Goal: Task Accomplishment & Management: Manage account settings

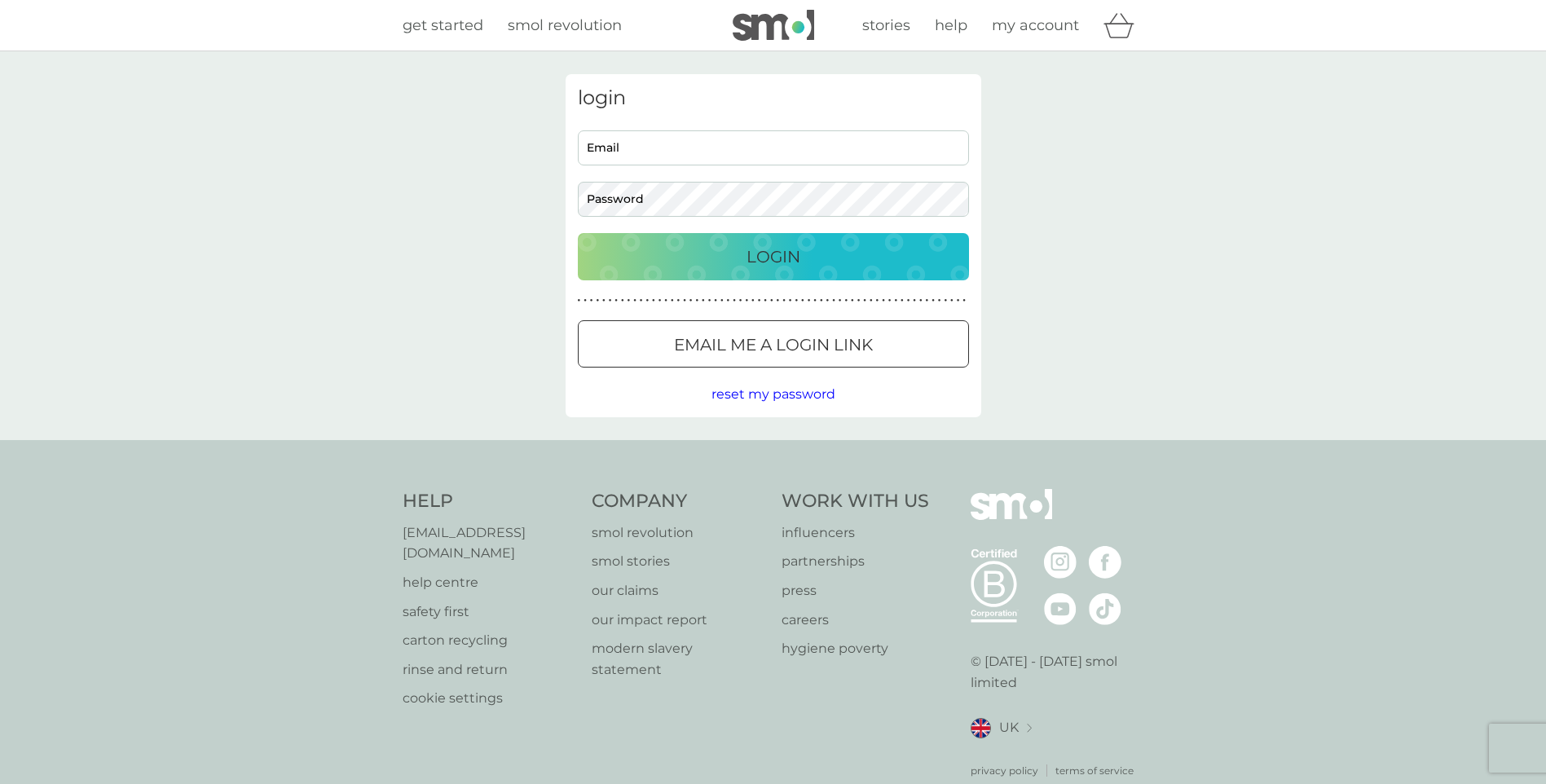
type input "[EMAIL_ADDRESS][DOMAIN_NAME]"
click at [711, 252] on div "Login" at bounding box center [773, 257] width 358 height 26
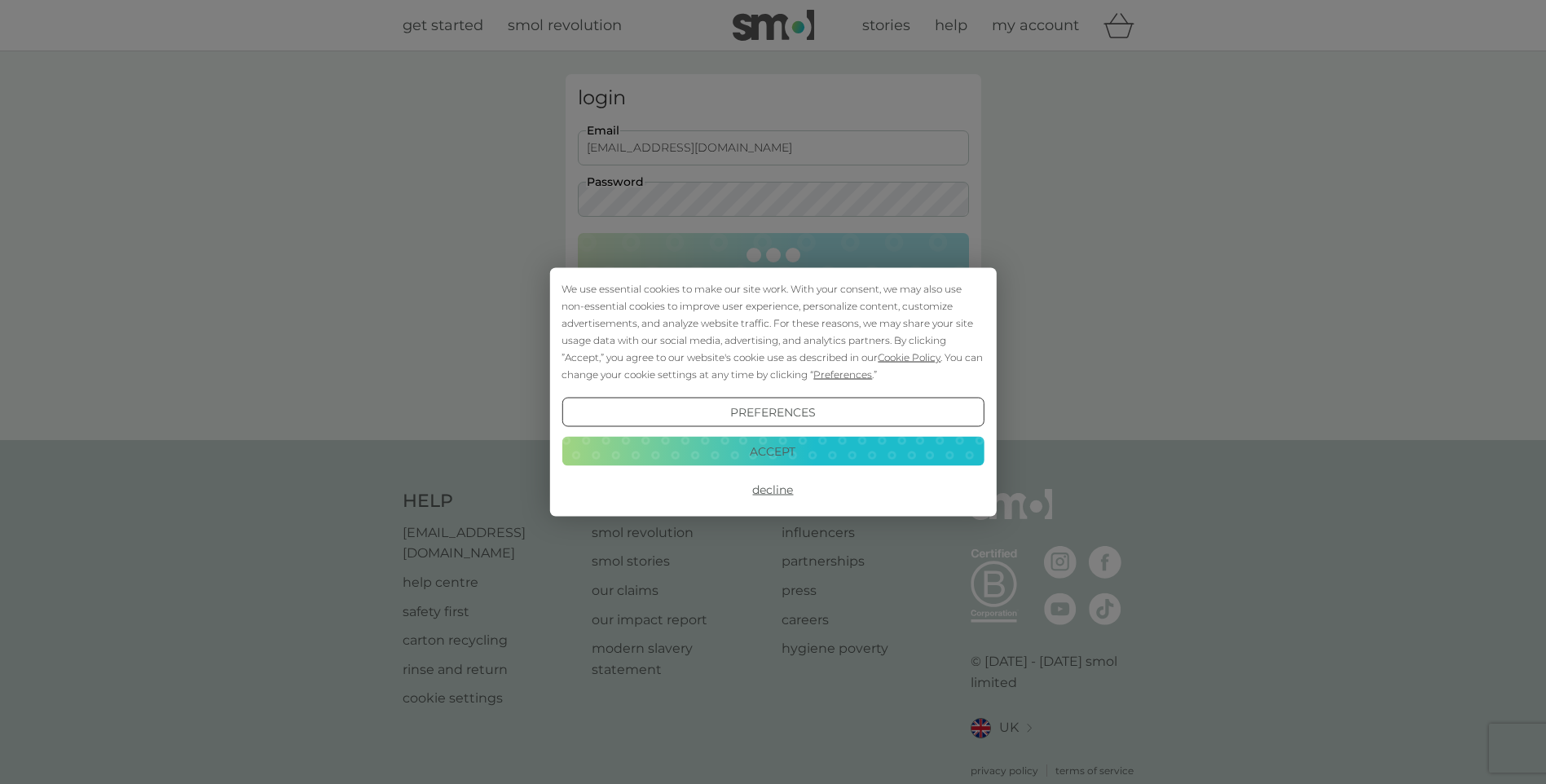
click at [789, 454] on button "Accept" at bounding box center [773, 451] width 422 height 29
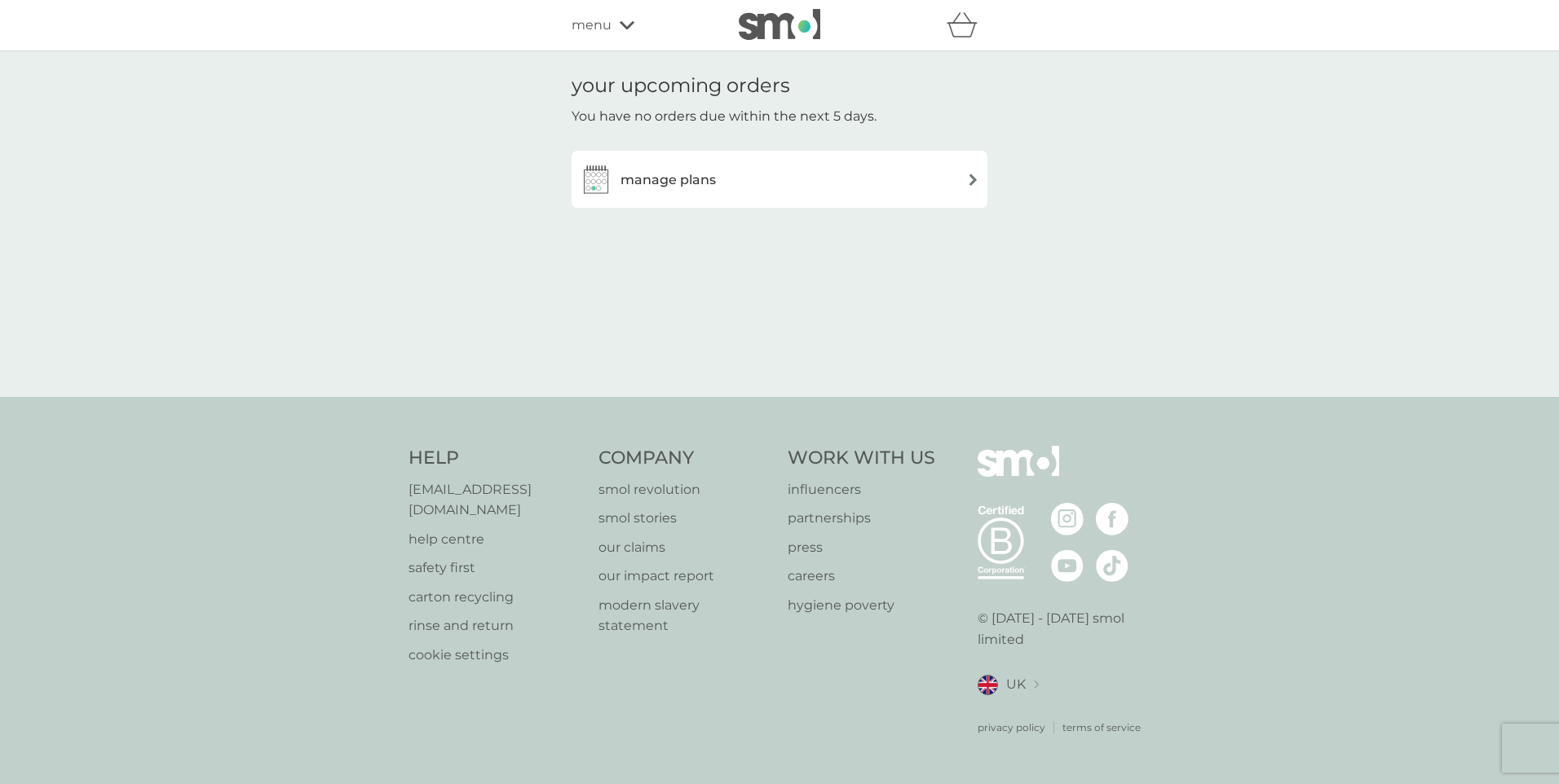
click at [720, 185] on div "manage plans" at bounding box center [780, 179] width 400 height 32
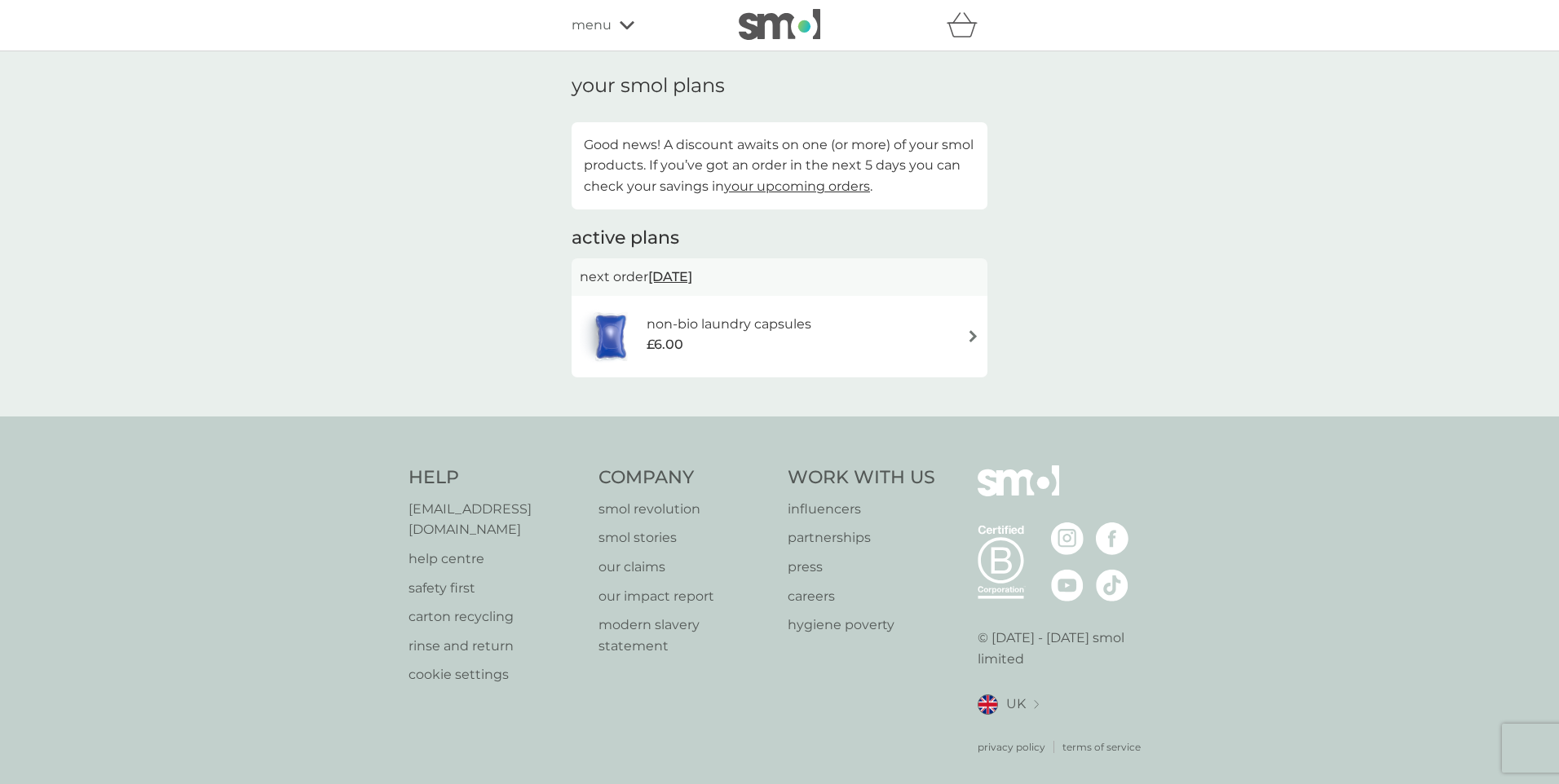
click at [948, 329] on div "non-bio laundry capsules £6.00" at bounding box center [780, 336] width 400 height 57
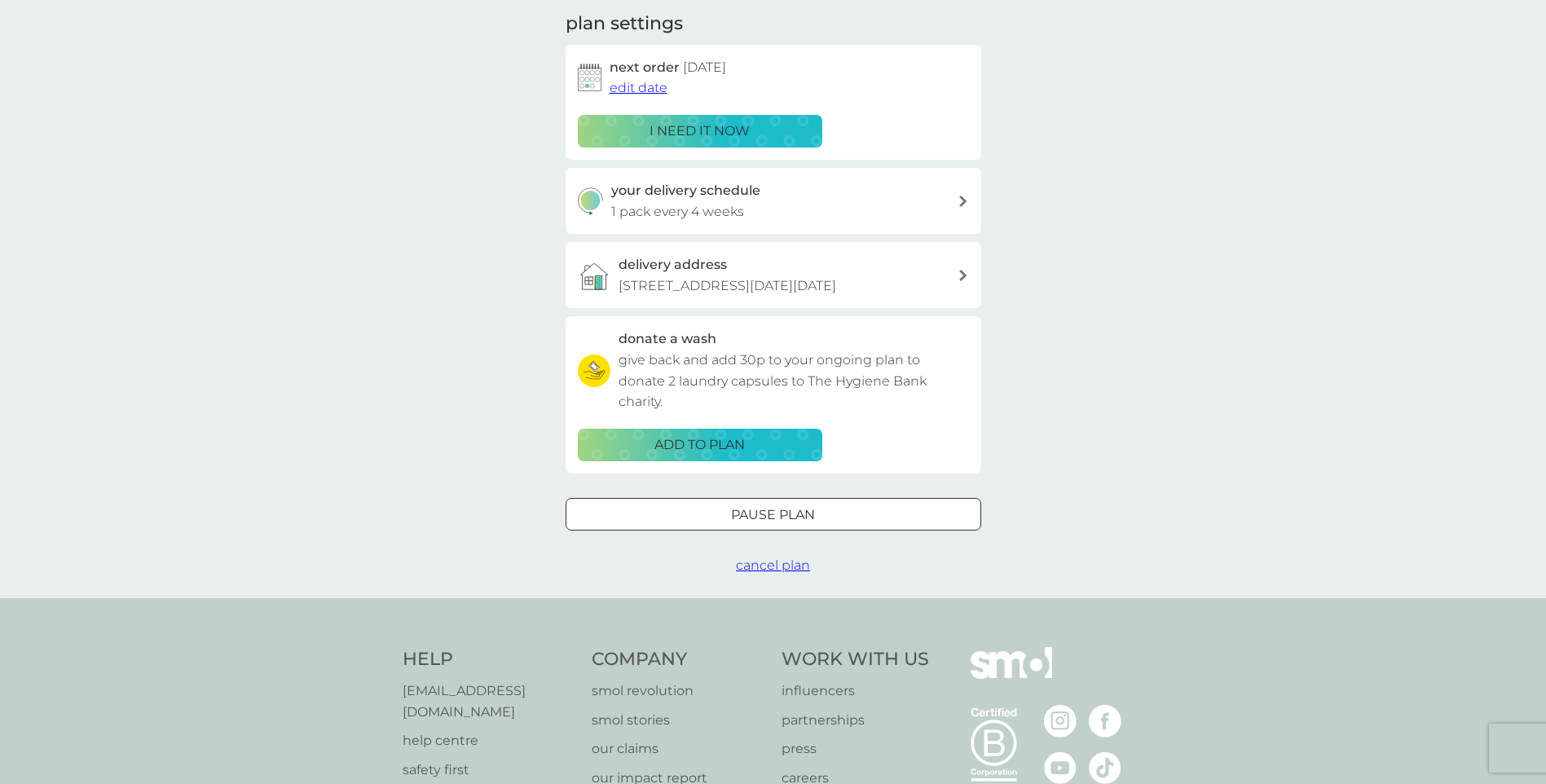
scroll to position [244, 0]
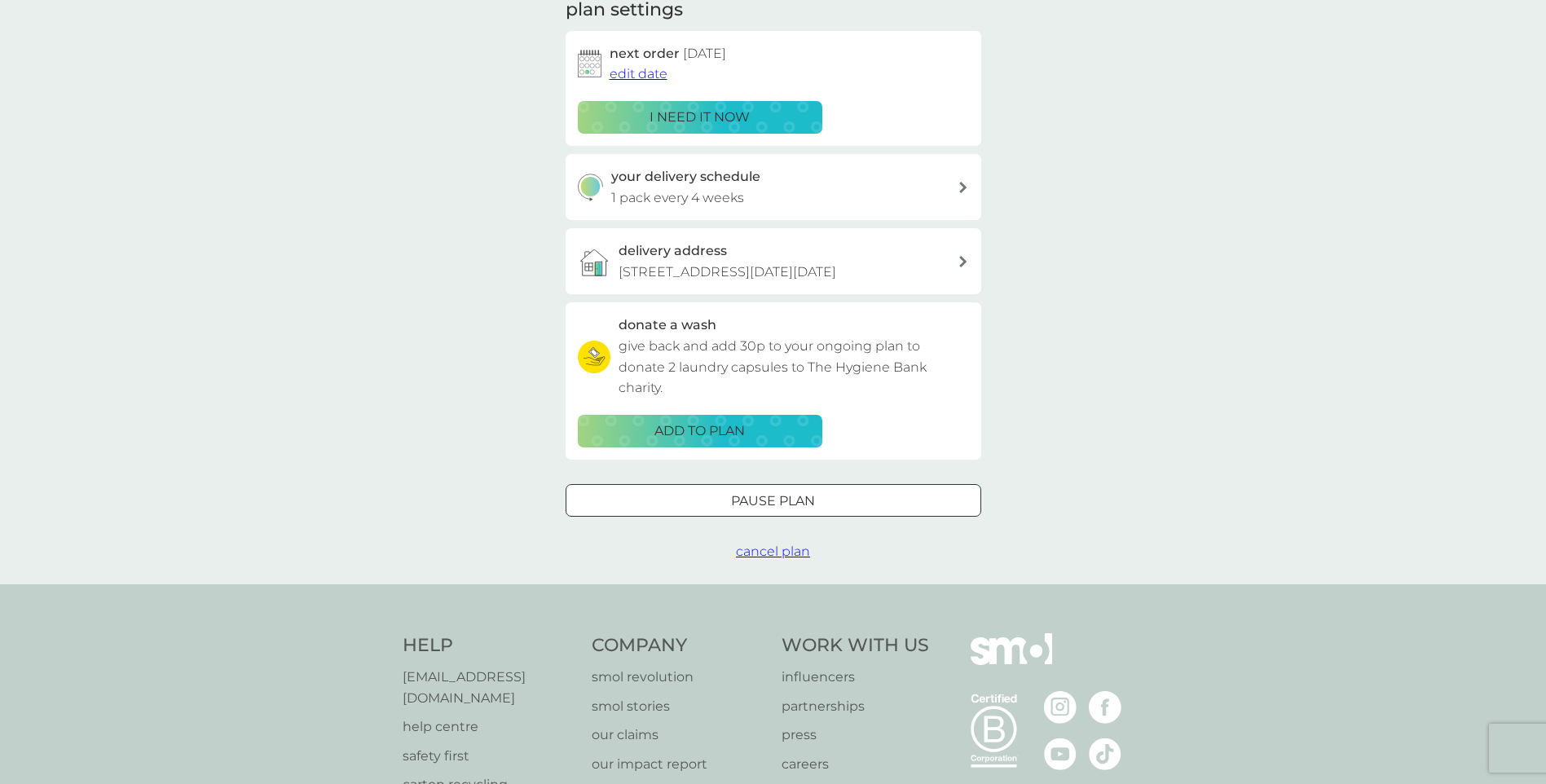
click at [805, 491] on p "Pause plan" at bounding box center [773, 501] width 84 height 21
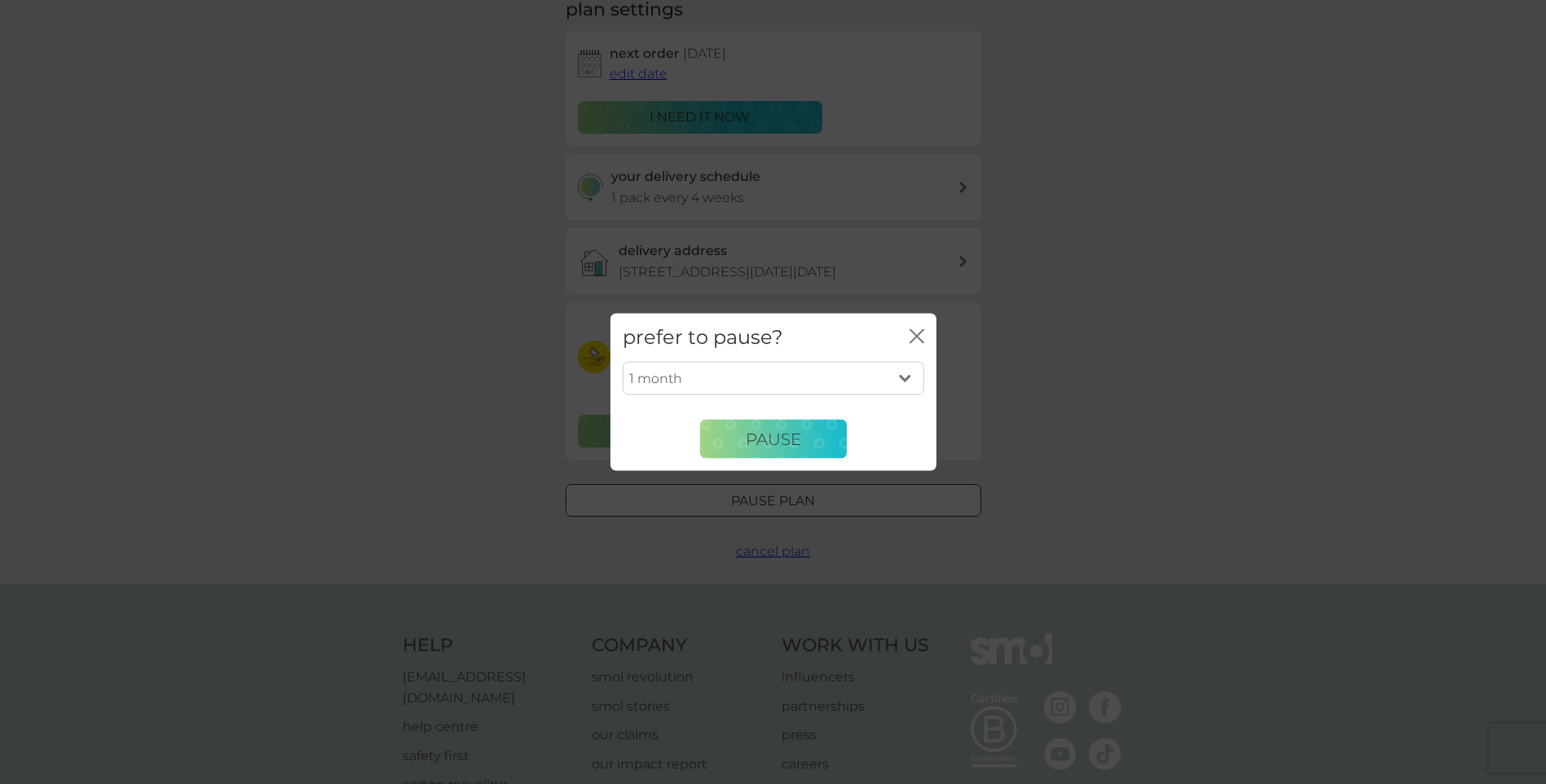
click at [903, 376] on select "1 month 2 months 3 months 4 months 5 months 6 months" at bounding box center [773, 378] width 301 height 34
select select "6"
click at [623, 361] on select "1 month 2 months 3 months 4 months 5 months 6 months" at bounding box center [773, 378] width 301 height 34
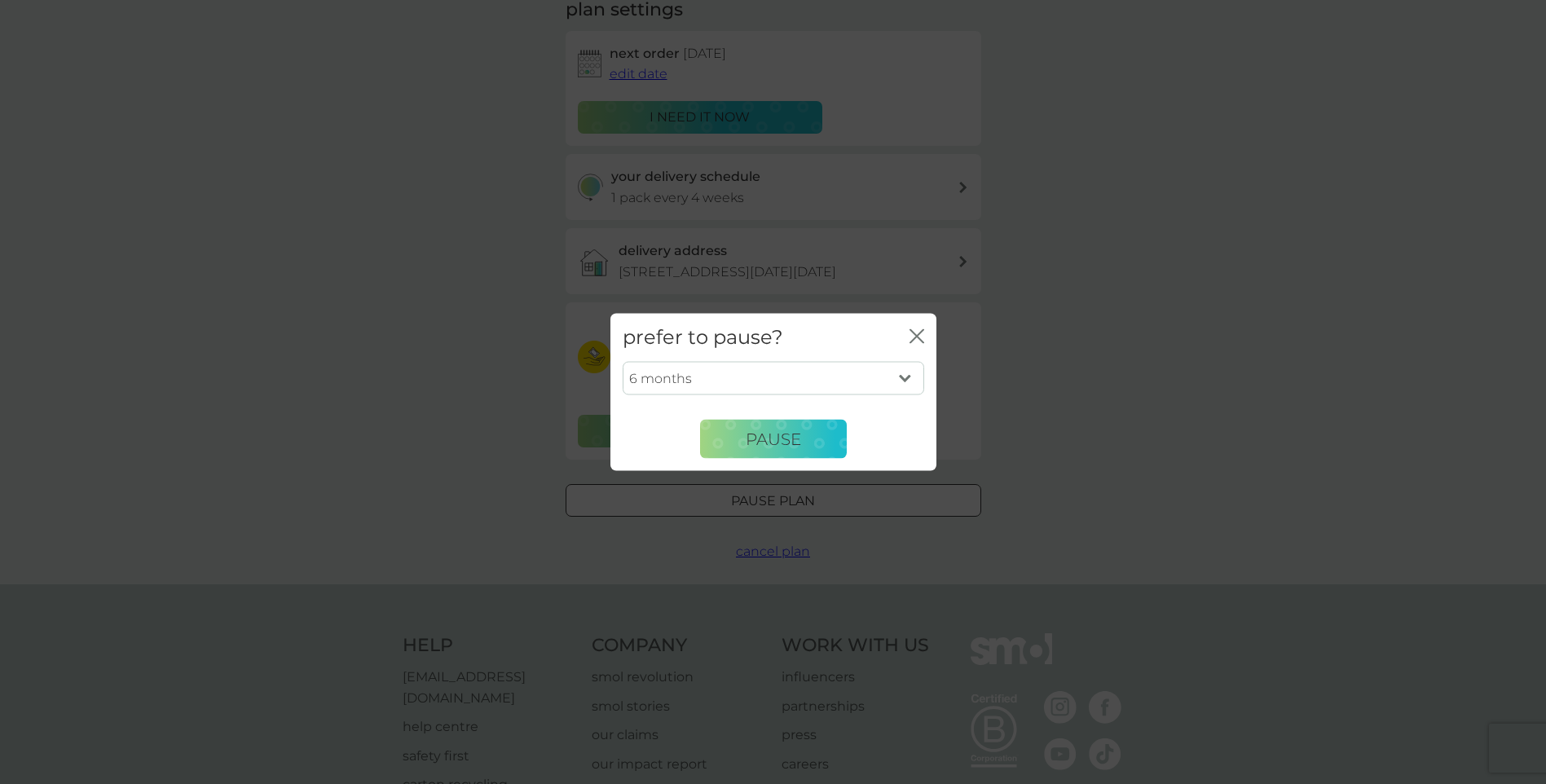
click at [913, 336] on icon "close" at bounding box center [917, 336] width 15 height 15
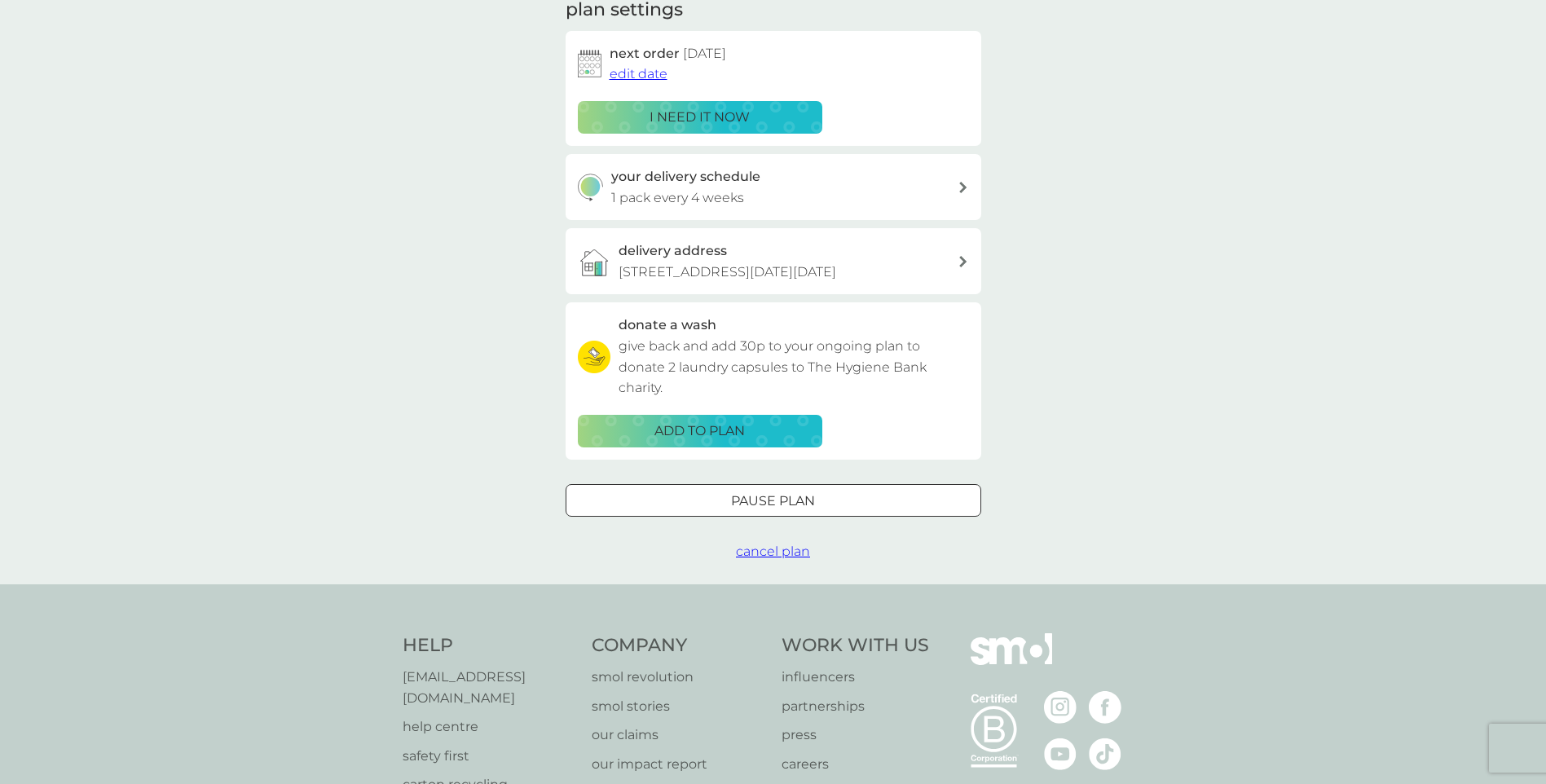
click at [795, 552] on span "cancel plan" at bounding box center [773, 551] width 75 height 16
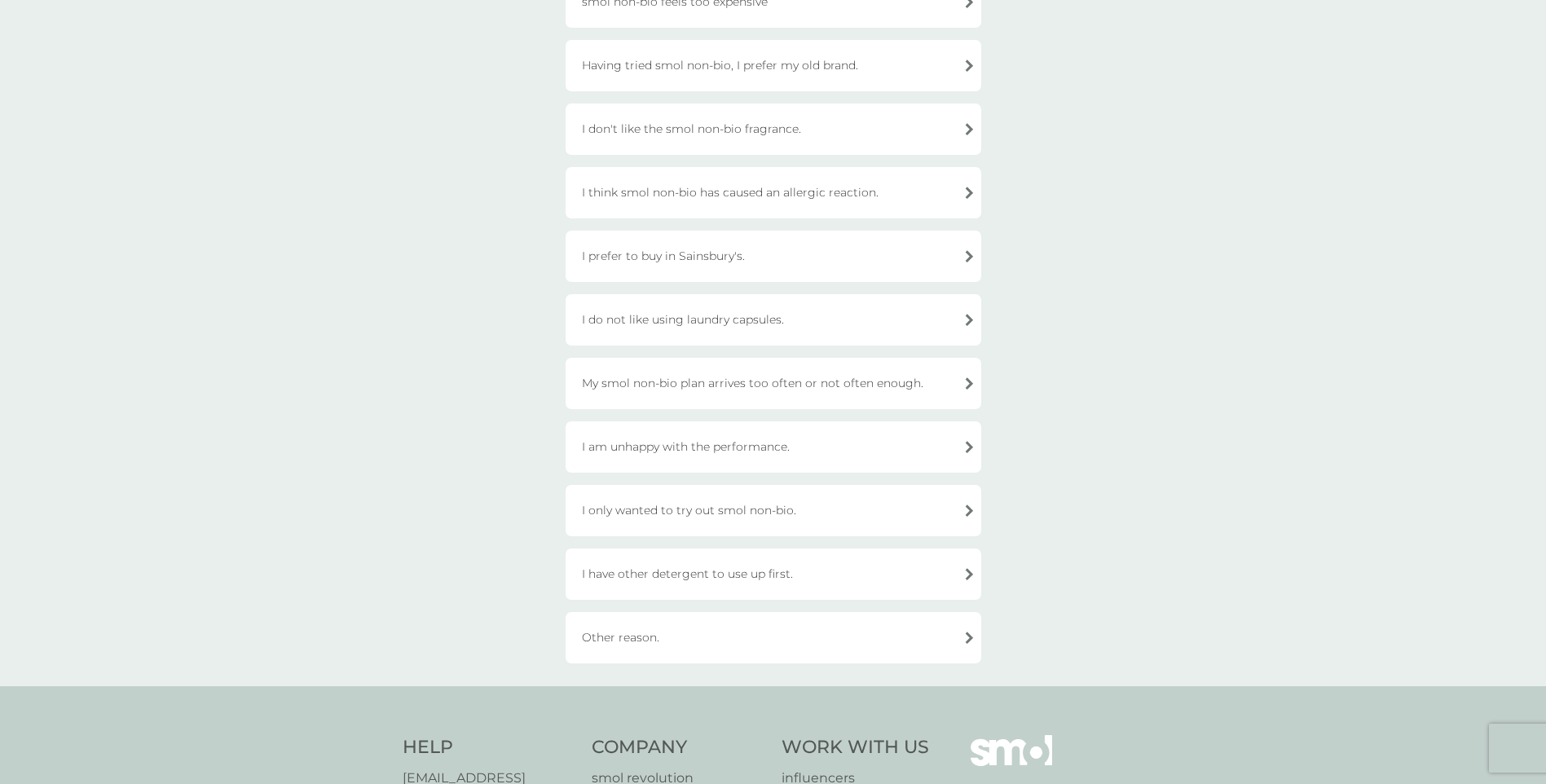
scroll to position [244, 0]
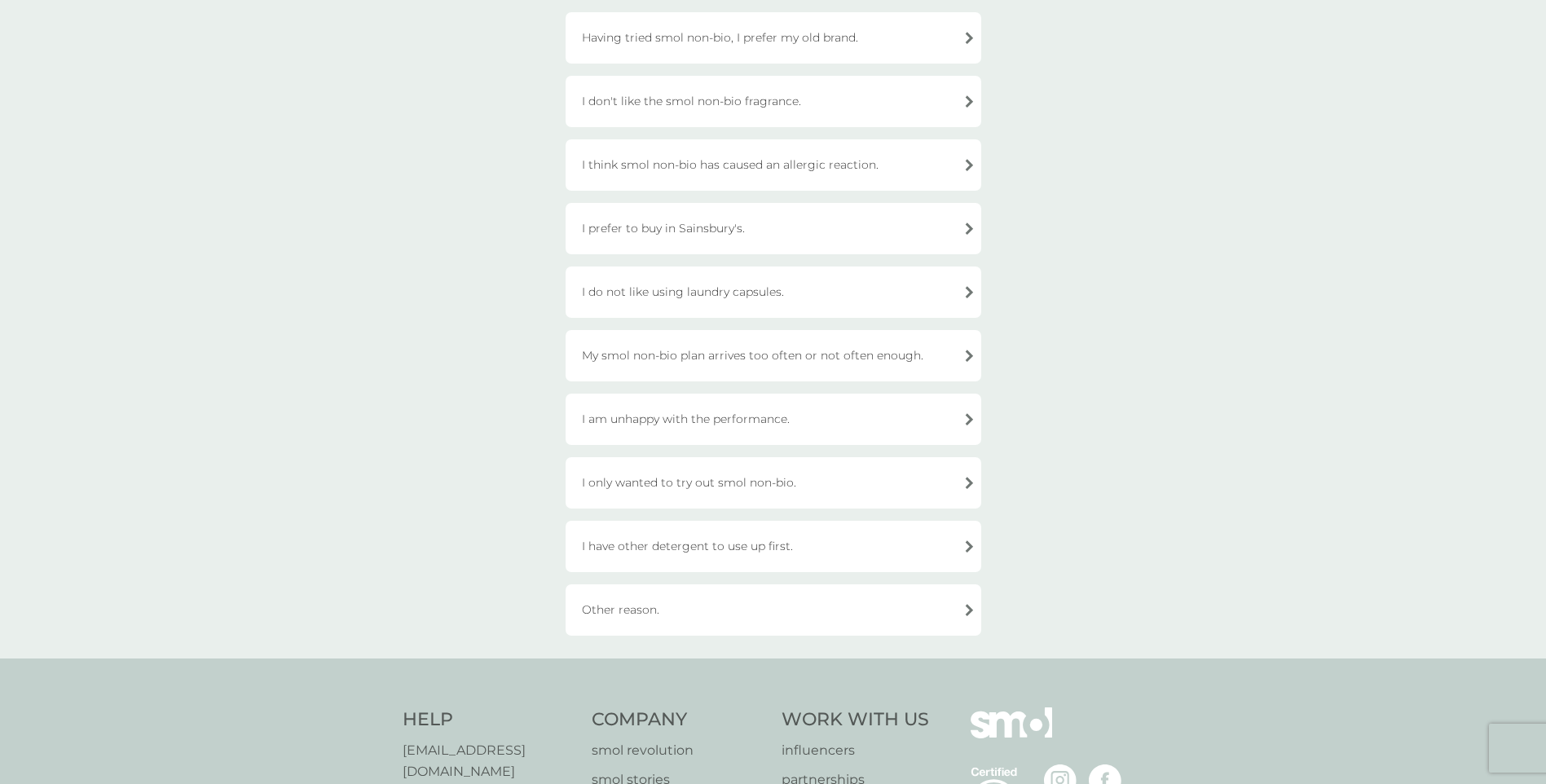
click at [791, 609] on div "Other reason." at bounding box center [773, 610] width 416 height 52
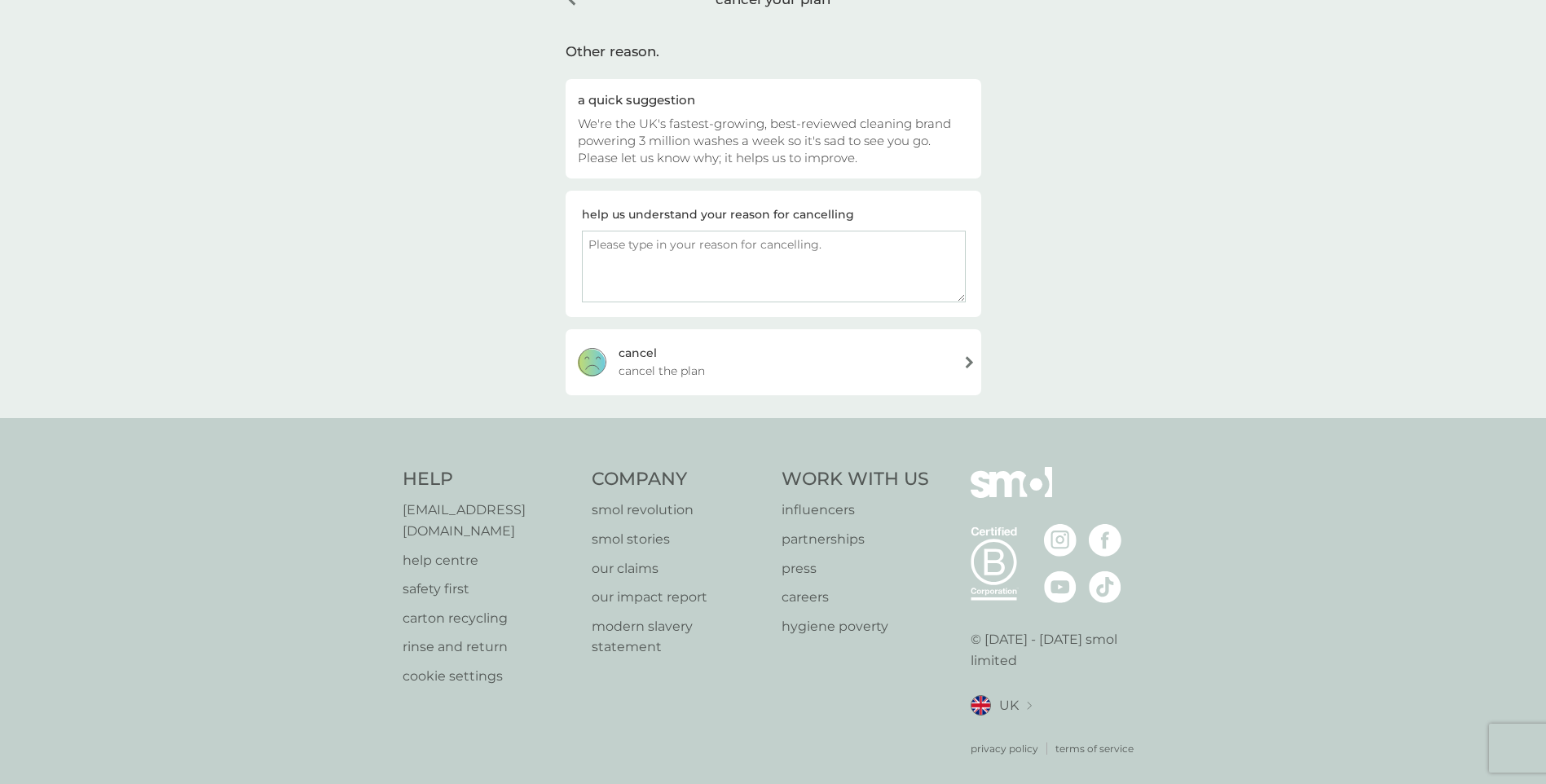
click at [715, 274] on textarea at bounding box center [774, 266] width 384 height 72
click at [670, 243] on textarea "I prefer to use natural" at bounding box center [774, 266] width 384 height 72
click at [928, 241] on textarea "I prefer to use laundry detergent made with natural" at bounding box center [774, 266] width 384 height 72
type textarea "I prefer to use laundry detergent made with natural products."
click at [737, 373] on div "cancel cancel the plan" at bounding box center [773, 361] width 416 height 65
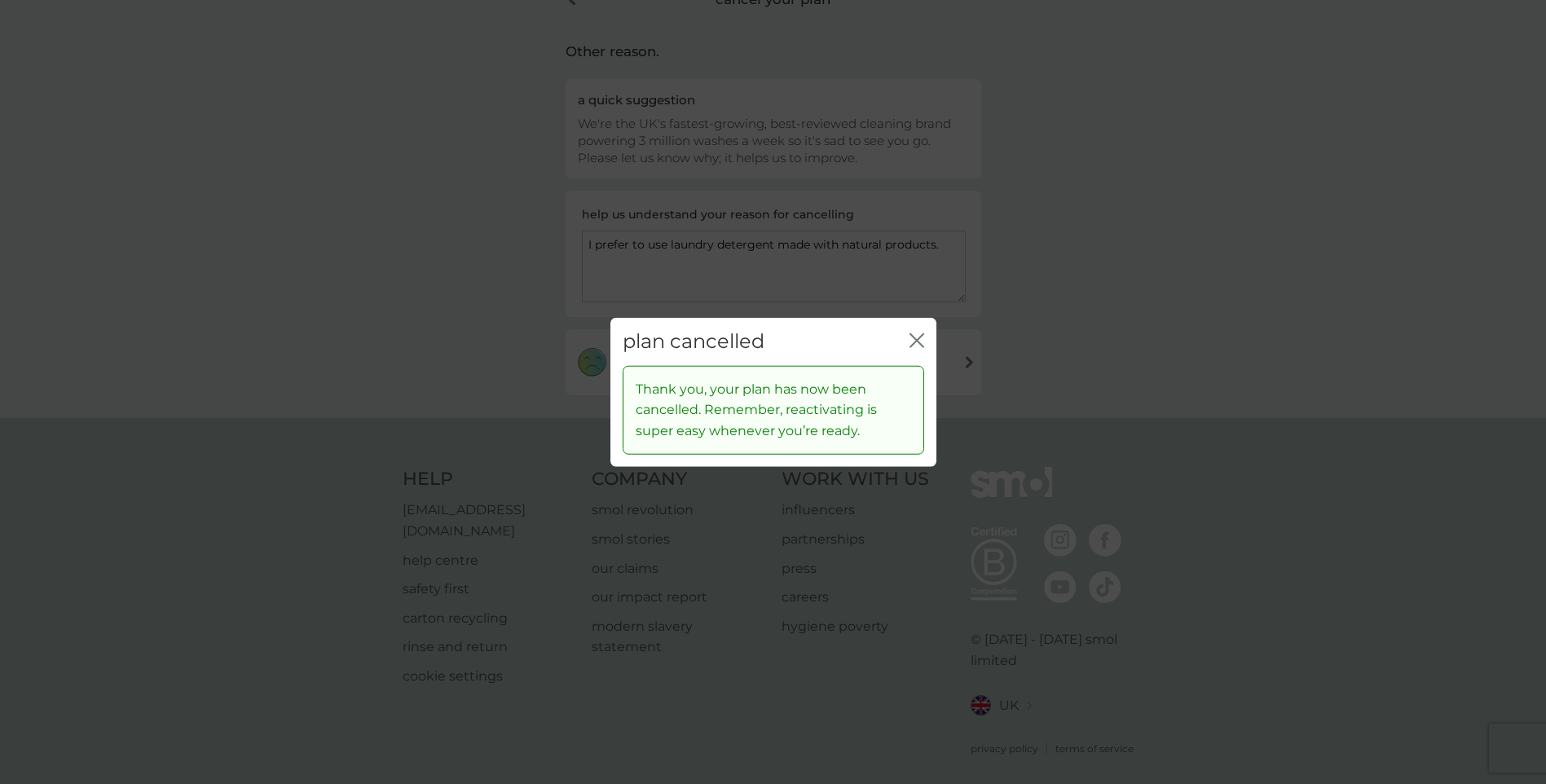
click at [912, 334] on icon "close" at bounding box center [917, 341] width 15 height 15
